Goal: Task Accomplishment & Management: Manage account settings

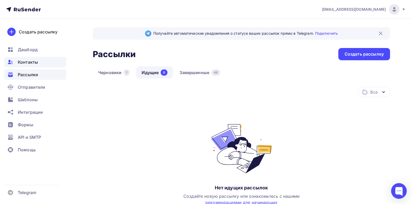
click at [22, 60] on span "Контакты" at bounding box center [28, 62] width 20 height 6
click at [28, 62] on span "Контакты" at bounding box center [28, 62] width 20 height 6
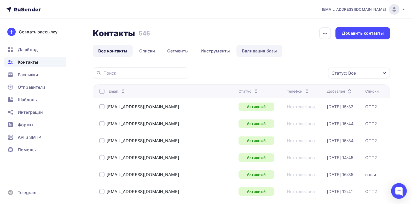
click at [267, 52] on link "Валидация базы" at bounding box center [260, 51] width 46 height 12
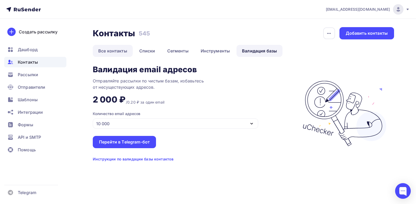
click at [113, 51] on link "Все контакты" at bounding box center [113, 51] width 40 height 12
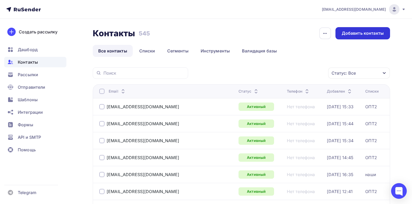
click at [360, 33] on div "Добавить контакты" at bounding box center [363, 33] width 42 height 6
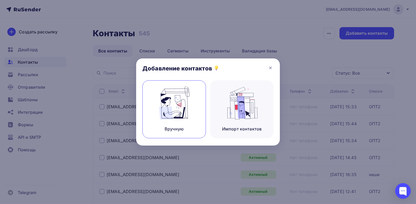
click at [178, 101] on img at bounding box center [174, 103] width 35 height 33
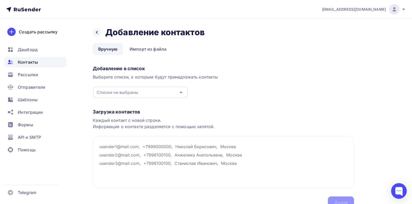
click at [182, 91] on icon "button" at bounding box center [181, 92] width 6 height 6
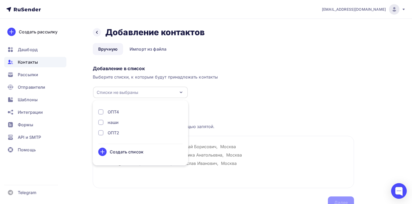
click at [101, 132] on div at bounding box center [100, 132] width 5 height 5
click at [223, 109] on div "Загрузка контактов" at bounding box center [223, 112] width 261 height 6
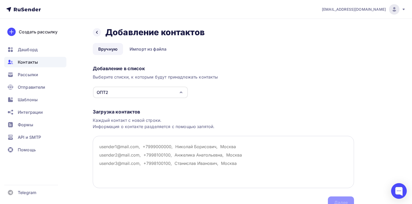
click at [102, 146] on textarea at bounding box center [223, 162] width 261 height 52
paste textarea "astemir_n1992@mail.ru"
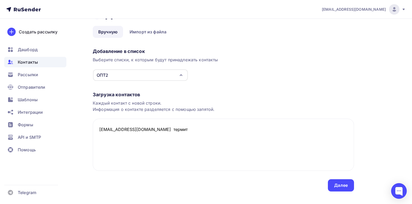
scroll to position [26, 0]
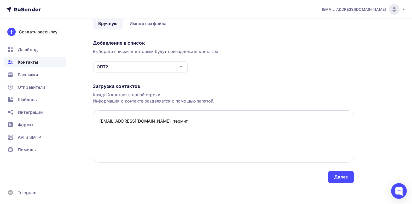
click at [146, 121] on textarea "astemir_n1992@mail.ru термит" at bounding box center [223, 137] width 261 height 52
type textarea "astemir_n1992@mail.ru , термит"
click at [346, 177] on div "Далее" at bounding box center [341, 177] width 14 height 6
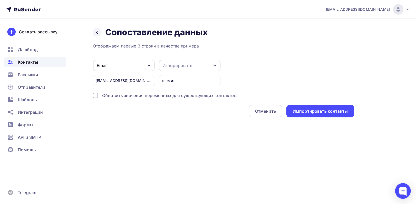
drag, startPoint x: 145, startPoint y: 81, endPoint x: 102, endPoint y: 80, distance: 43.4
click at [102, 80] on div "astemir_n1992@mail.ru" at bounding box center [124, 80] width 62 height 11
drag, startPoint x: 102, startPoint y: 80, endPoint x: 109, endPoint y: 81, distance: 7.1
drag, startPoint x: 109, startPoint y: 81, endPoint x: 95, endPoint y: 81, distance: 13.9
click at [92, 81] on div "Назад Сопоставление данных Сопоставление данных Отображаем первые 3 строки в ка…" at bounding box center [208, 79] width 416 height 120
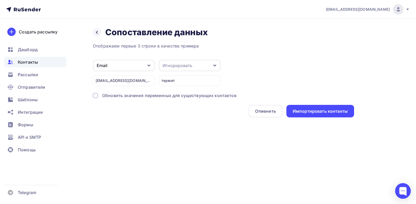
click at [105, 80] on div "astemir_n1992@mail.ru" at bounding box center [124, 80] width 62 height 11
drag, startPoint x: 105, startPoint y: 80, endPoint x: 147, endPoint y: 80, distance: 41.3
click at [147, 79] on div "astemir_n1992@mail.ru" at bounding box center [124, 80] width 62 height 11
drag, startPoint x: 142, startPoint y: 81, endPoint x: 95, endPoint y: 83, distance: 46.3
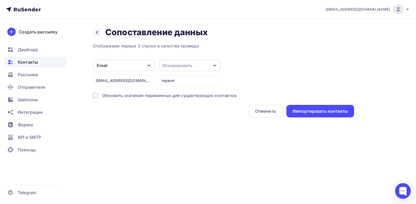
click at [95, 83] on div "astemir_n1992@mail.ru" at bounding box center [124, 80] width 62 height 11
drag, startPoint x: 95, startPoint y: 83, endPoint x: 105, endPoint y: 82, distance: 9.5
copy div "astemir_n1992@mail.ru"
click at [150, 64] on icon "button" at bounding box center [149, 66] width 4 height 4
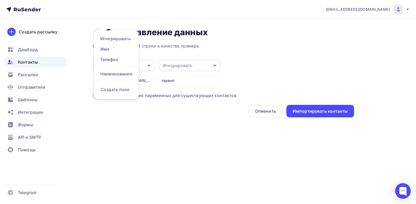
click at [234, 41] on div "Назад Сопоставление данных Сопоставление данных Отображаем первые 3 строки в ка…" at bounding box center [223, 72] width 261 height 90
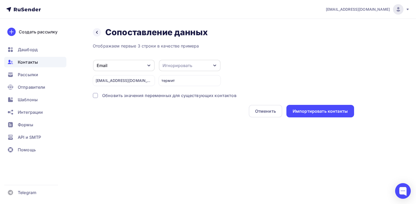
drag, startPoint x: 96, startPoint y: 66, endPoint x: 131, endPoint y: 54, distance: 37.4
click at [131, 54] on div "Отображаем первые 3 строки в качестве примера Email Игнорировать Имя Телефон На…" at bounding box center [223, 80] width 261 height 75
click at [327, 112] on div "Импортировать контакты" at bounding box center [320, 111] width 55 height 6
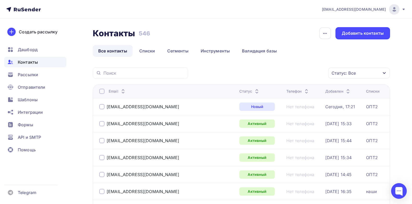
scroll to position [78, 0]
